Goal: Task Accomplishment & Management: Use online tool/utility

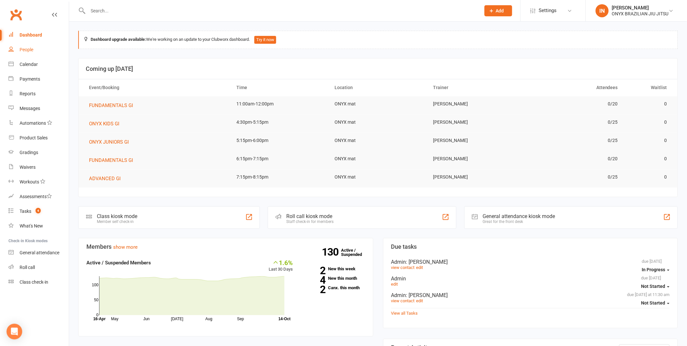
click at [28, 49] on div "People" at bounding box center [27, 49] width 14 height 5
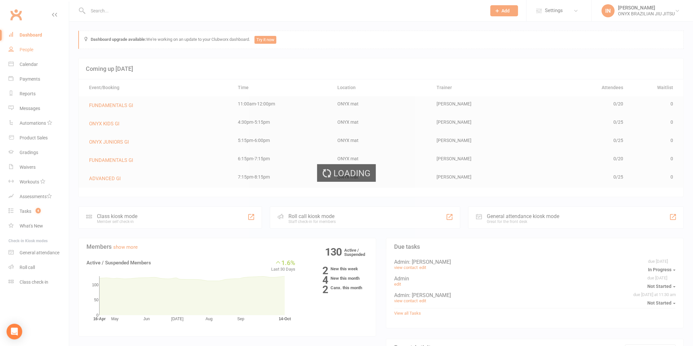
select select "100"
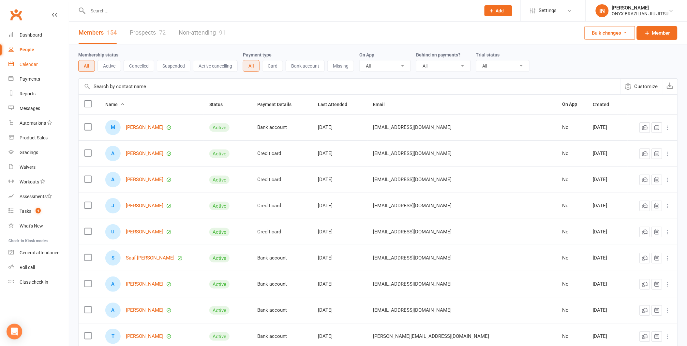
click at [29, 66] on div "Calendar" at bounding box center [29, 64] width 18 height 5
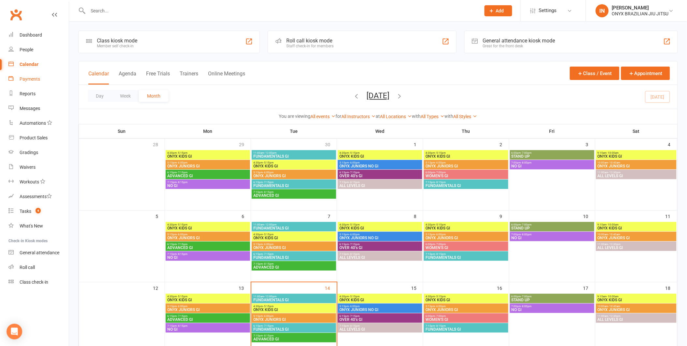
click at [31, 81] on div "Payments" at bounding box center [30, 78] width 21 height 5
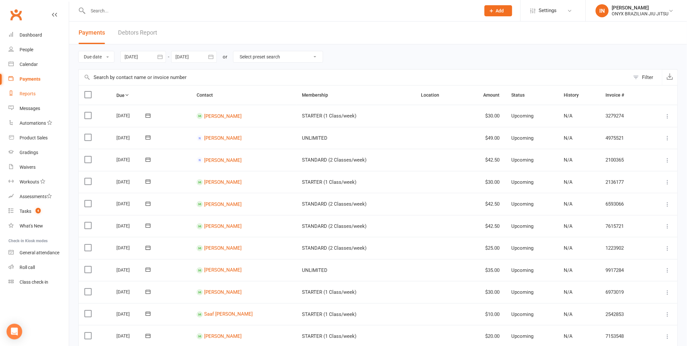
click at [27, 92] on div "Reports" at bounding box center [28, 93] width 16 height 5
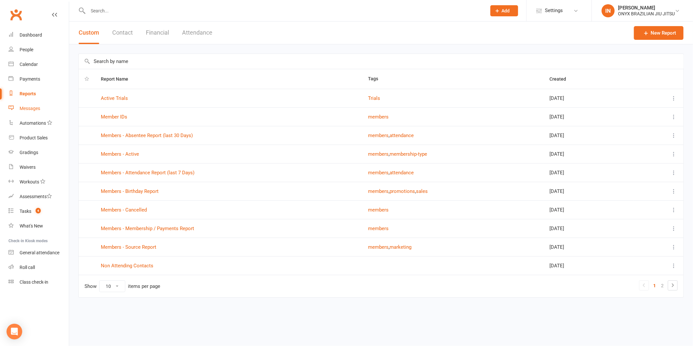
click at [27, 108] on div "Messages" at bounding box center [30, 108] width 21 height 5
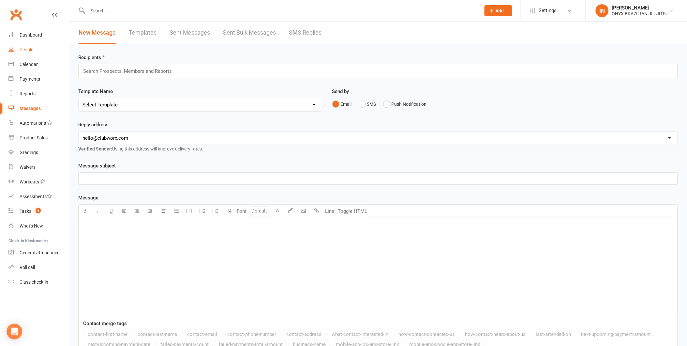
click at [23, 49] on div "People" at bounding box center [27, 49] width 14 height 5
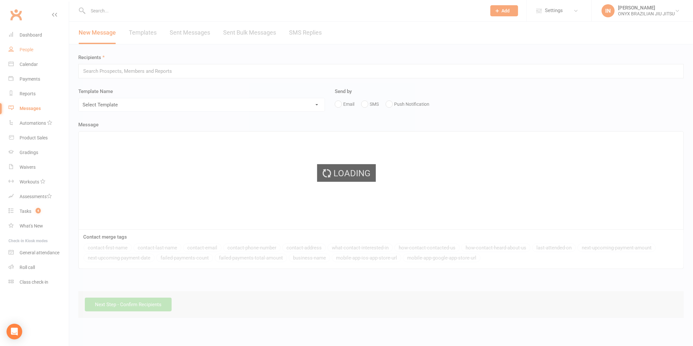
select select "100"
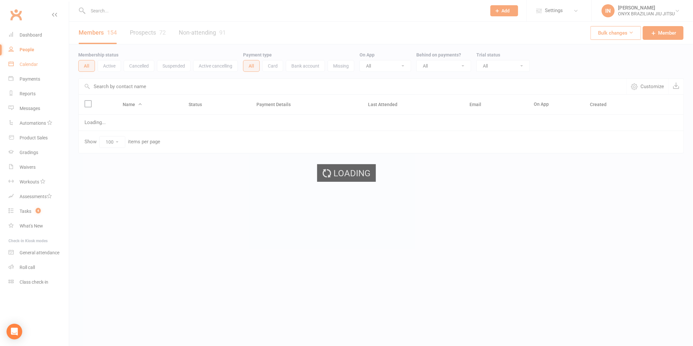
click at [27, 63] on div "Calendar" at bounding box center [29, 64] width 18 height 5
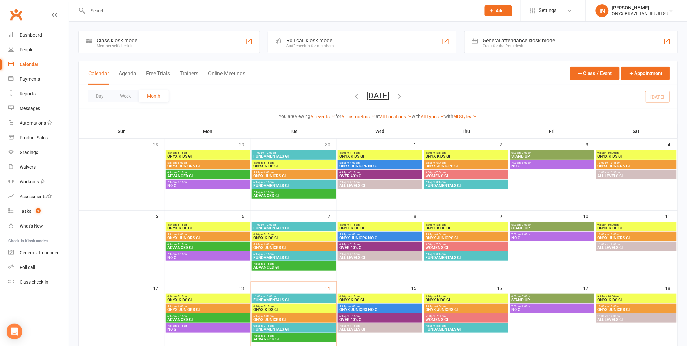
click at [29, 65] on div "Calendar" at bounding box center [29, 64] width 19 height 5
click at [308, 47] on div "Staff check-in for members" at bounding box center [309, 46] width 47 height 5
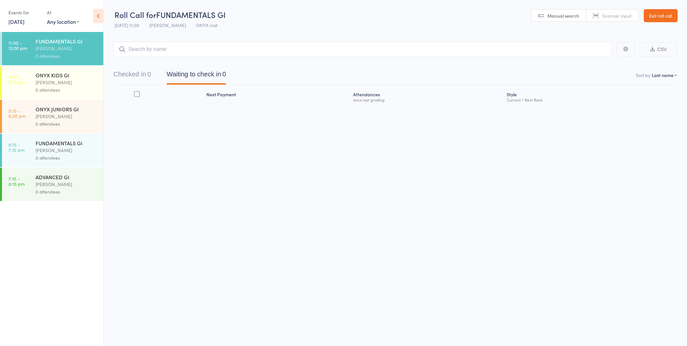
click at [139, 50] on input "search" at bounding box center [362, 49] width 499 height 15
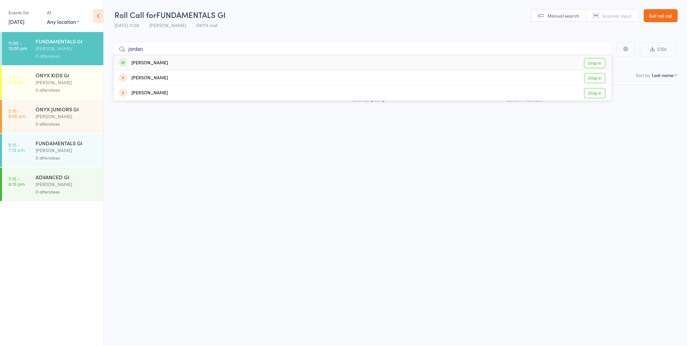
type input "jordan"
click at [140, 64] on div "[PERSON_NAME]" at bounding box center [143, 62] width 49 height 7
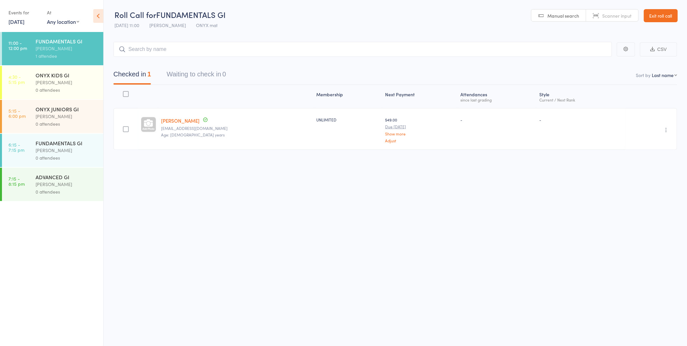
click at [652, 13] on link "Exit roll call" at bounding box center [661, 15] width 34 height 13
